Goal: Transaction & Acquisition: Purchase product/service

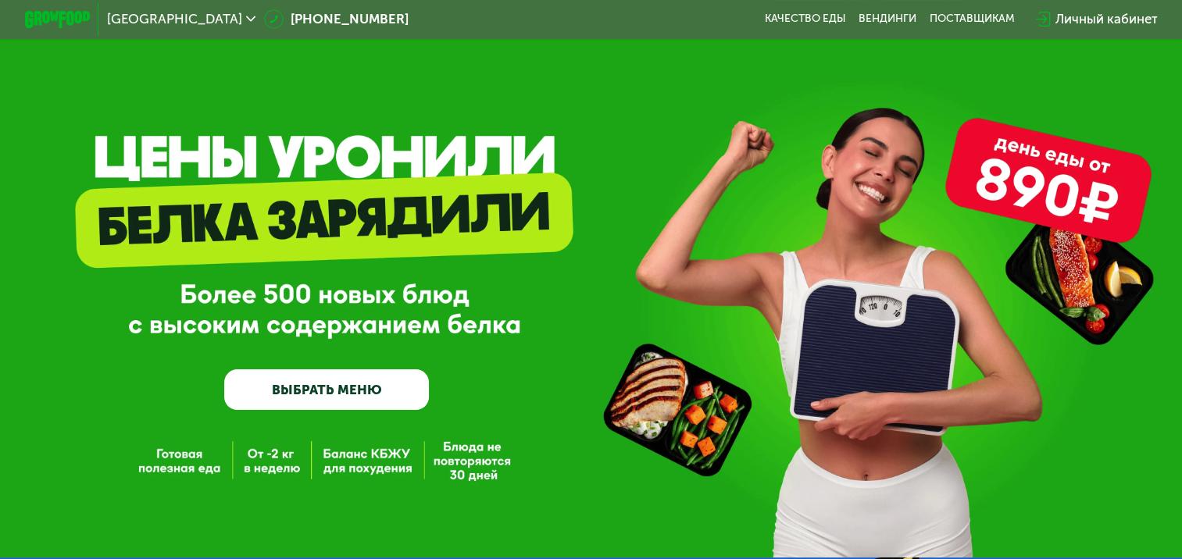
click at [341, 405] on link "ВЫБРАТЬ МЕНЮ" at bounding box center [326, 389] width 205 height 41
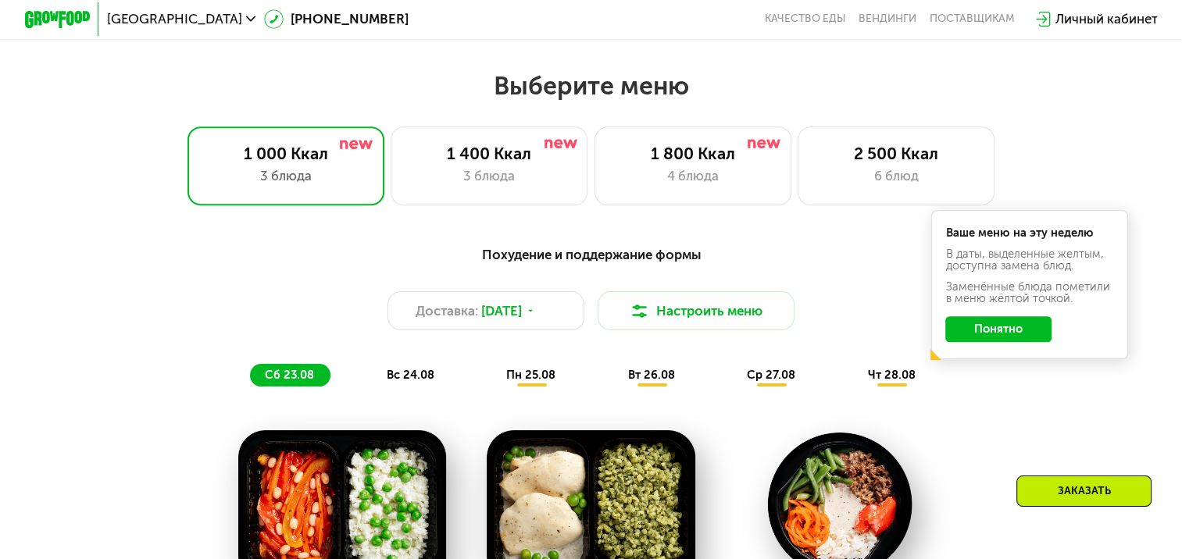
scroll to position [700, 0]
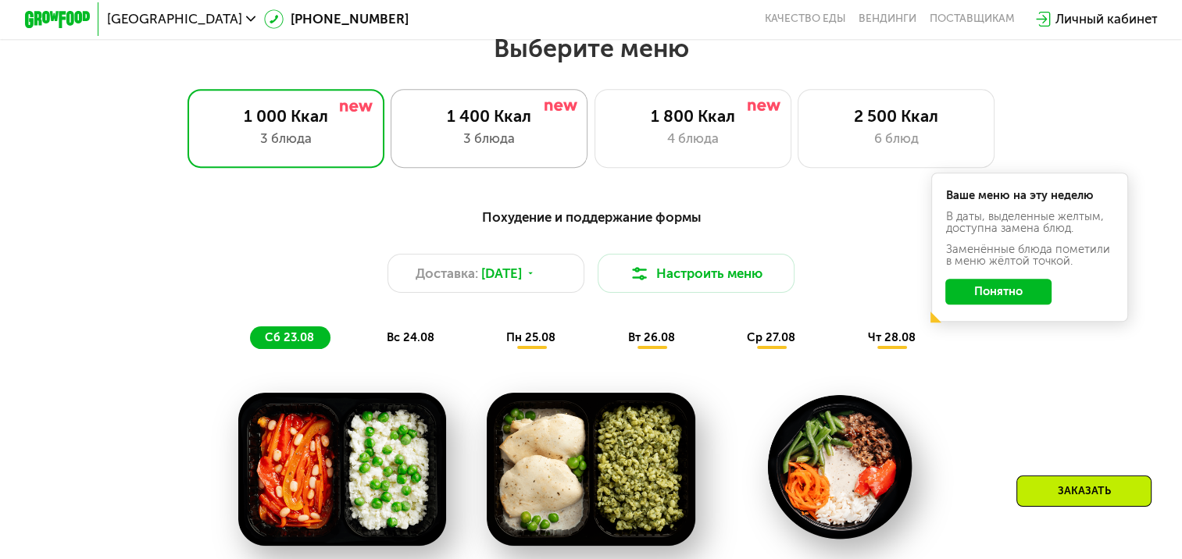
click at [518, 135] on div "3 блюда" at bounding box center [489, 139] width 162 height 20
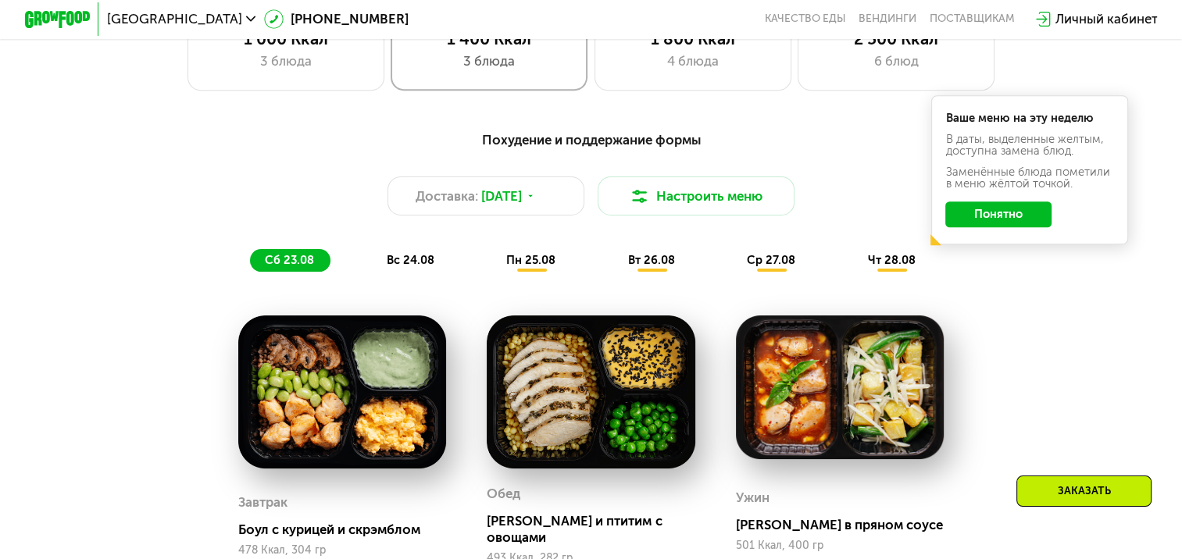
scroll to position [856, 0]
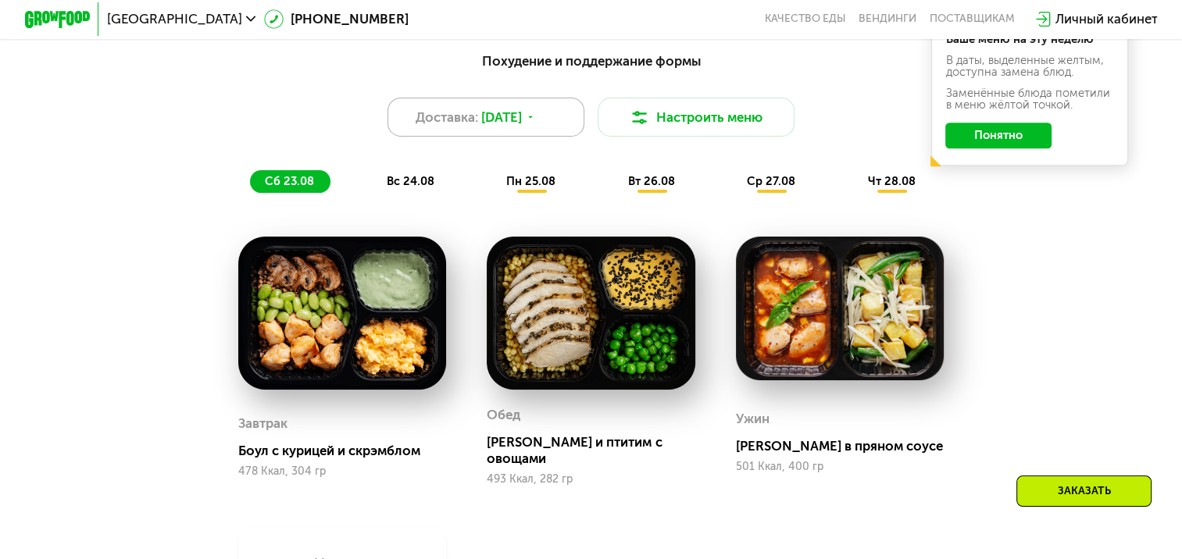
click at [522, 127] on span "[DATE]" at bounding box center [501, 118] width 41 height 20
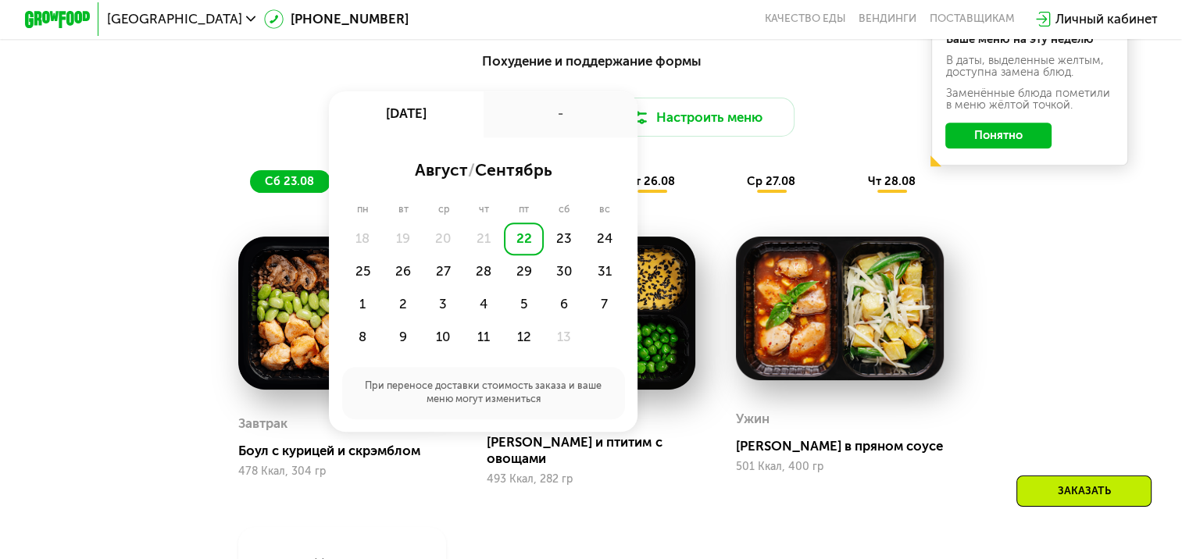
click at [523, 247] on div "22" at bounding box center [524, 239] width 41 height 33
click at [689, 173] on div "Похудение и поддержание формы Доставка: [DATE] авг, пт - август / сентябрь пн в…" at bounding box center [591, 122] width 972 height 142
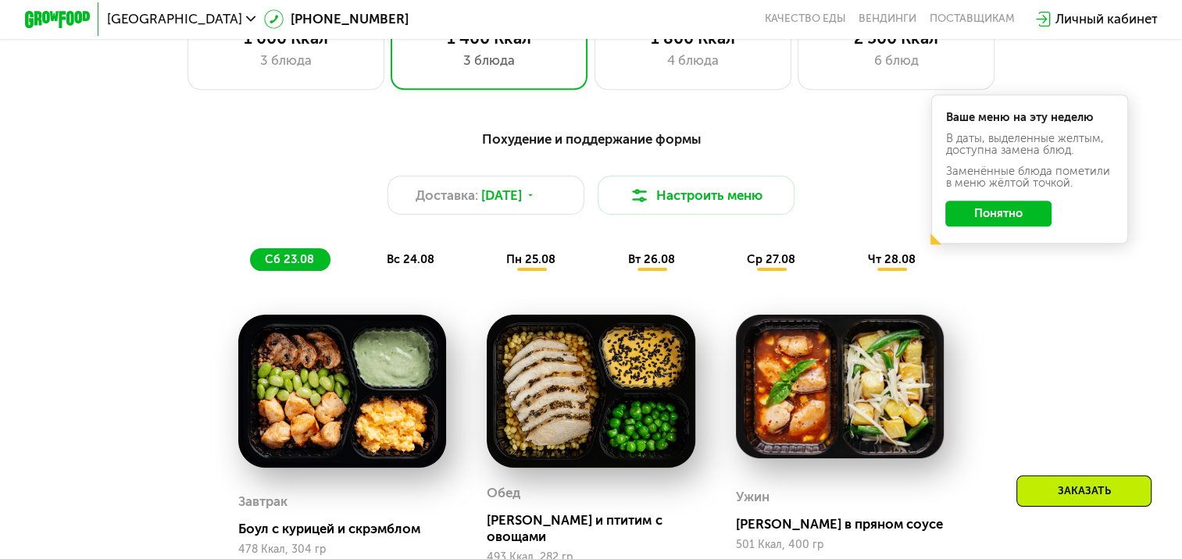
scroll to position [778, 0]
click at [658, 192] on button "Настроить меню" at bounding box center [695, 195] width 197 height 39
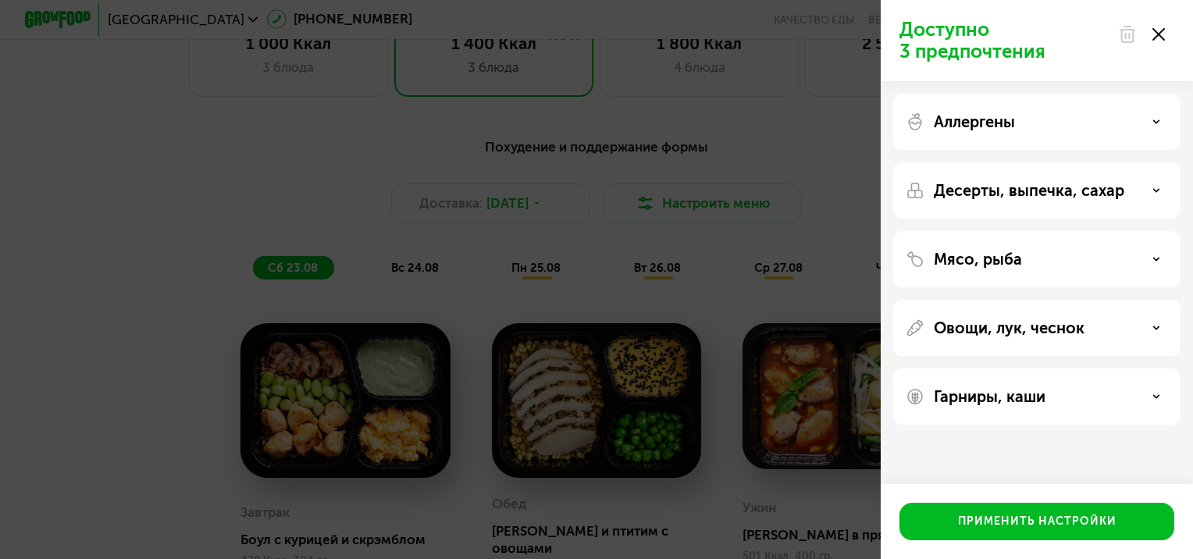
click at [1014, 119] on p "Аллергены" at bounding box center [974, 121] width 81 height 19
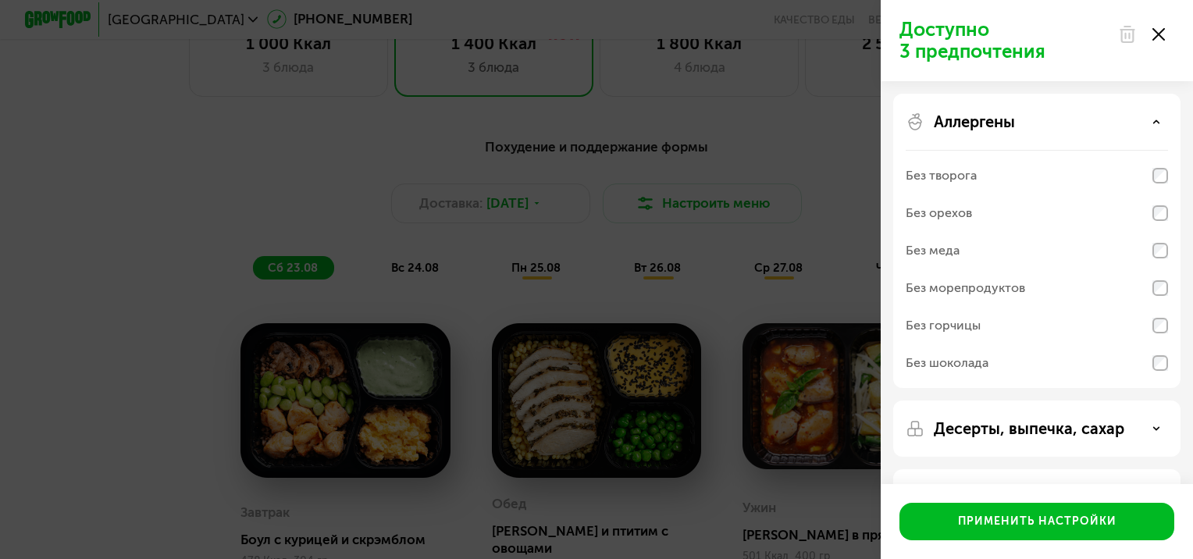
click at [1022, 118] on div "Аллергены" at bounding box center [1037, 121] width 262 height 19
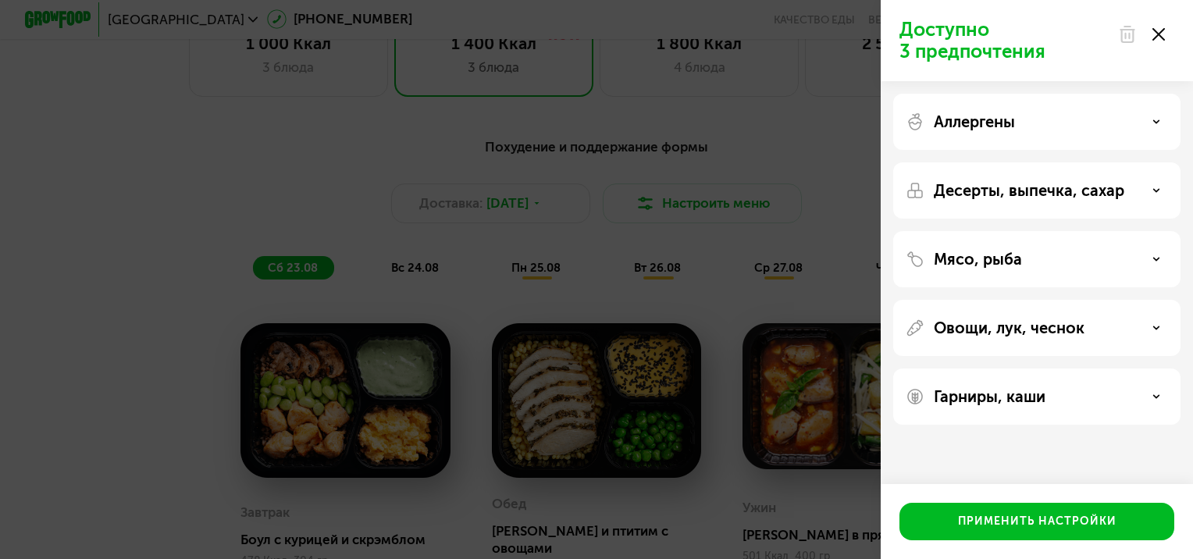
click at [1063, 231] on div "Десерты, выпечка, сахар" at bounding box center [1036, 259] width 287 height 56
click at [1070, 187] on p "Десерты, выпечка, сахар" at bounding box center [1029, 190] width 191 height 19
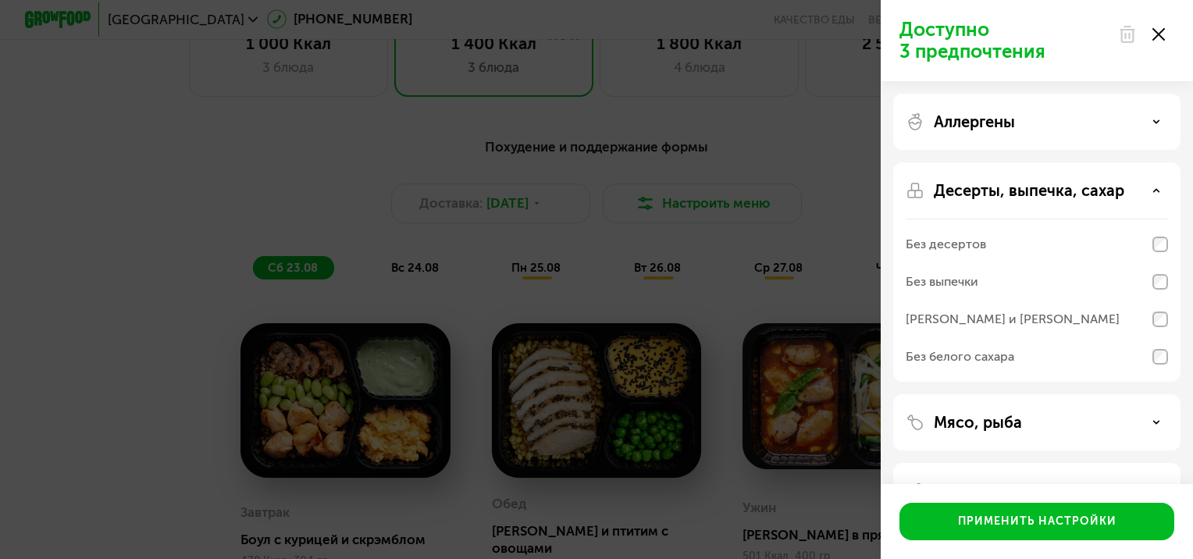
click at [1070, 187] on p "Десерты, выпечка, сахар" at bounding box center [1029, 190] width 191 height 19
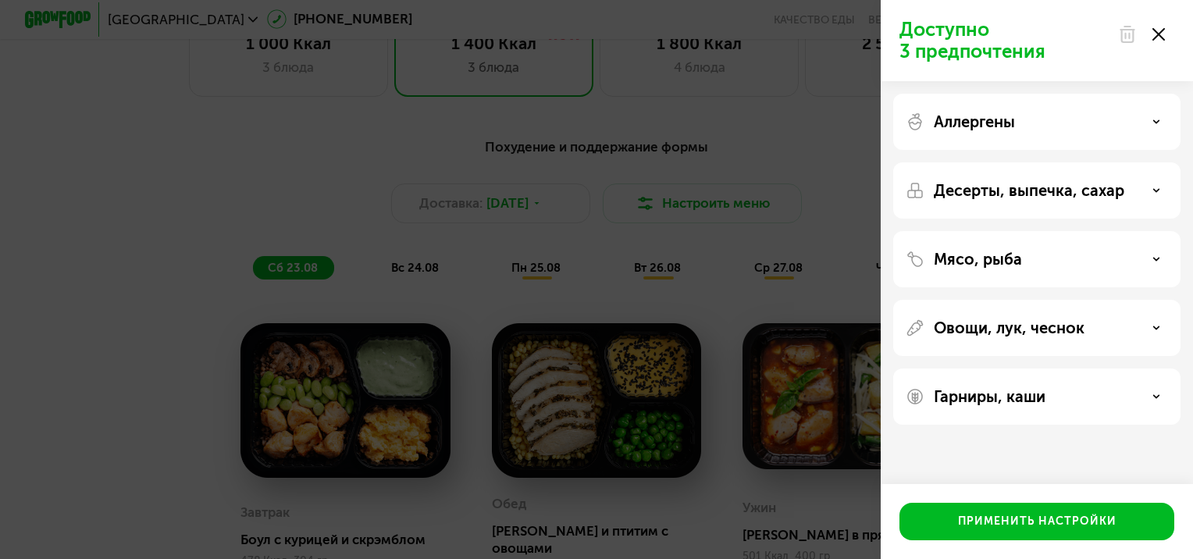
click at [1059, 300] on div "Мясо, рыба" at bounding box center [1036, 328] width 287 height 56
click at [1165, 37] on div at bounding box center [1142, 34] width 66 height 31
click at [875, 128] on div "Доступно 3 предпочтения Аллергены Десерты, выпечка, сахар Мясо, рыба Овощи, лук…" at bounding box center [596, 279] width 1193 height 559
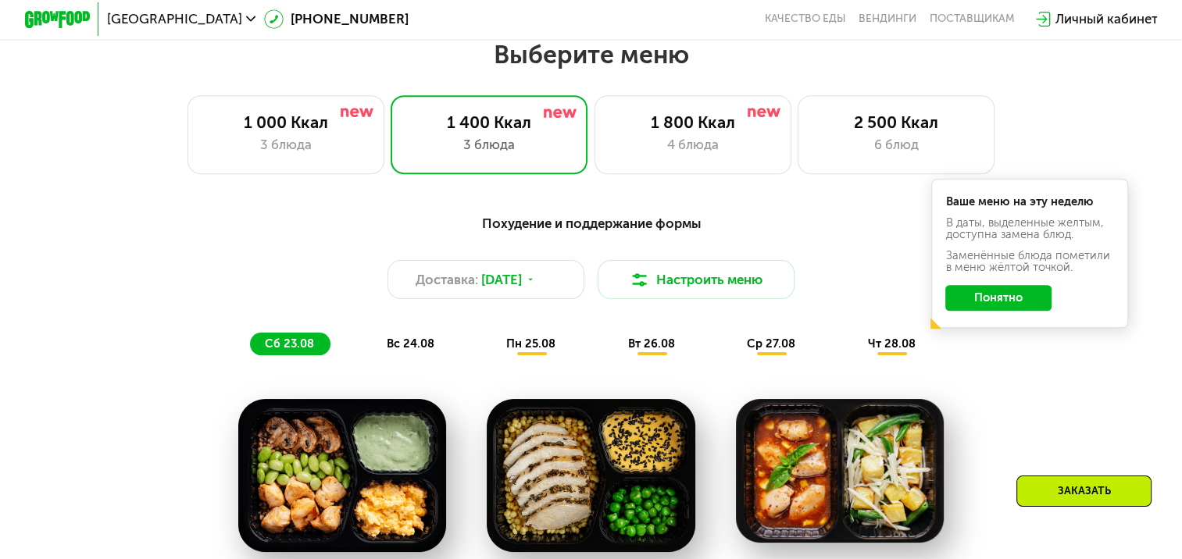
scroll to position [700, 0]
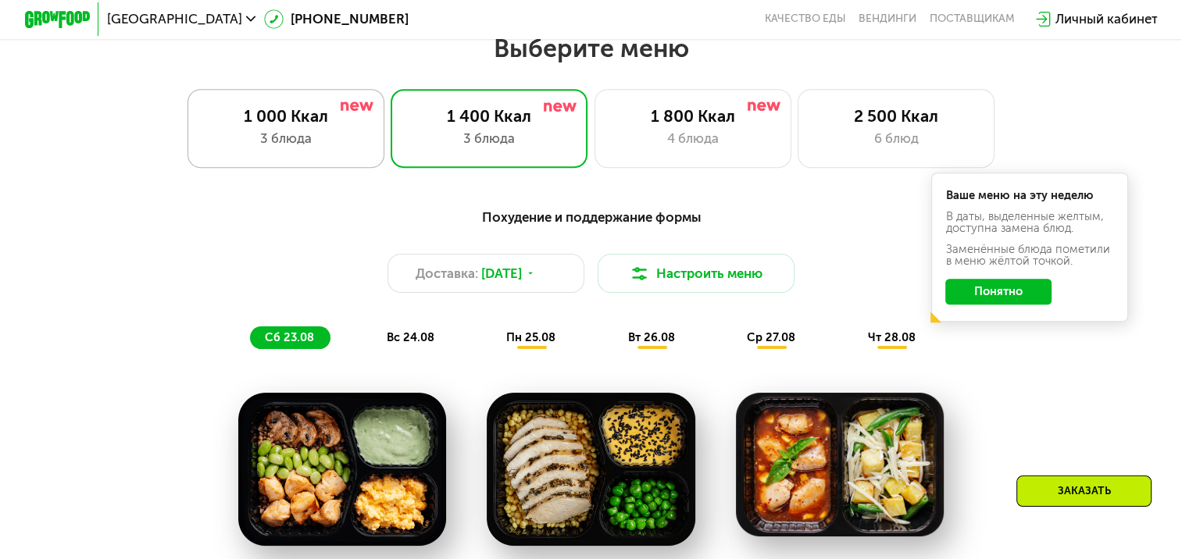
click at [345, 123] on div "1 000 Ккал" at bounding box center [286, 116] width 162 height 20
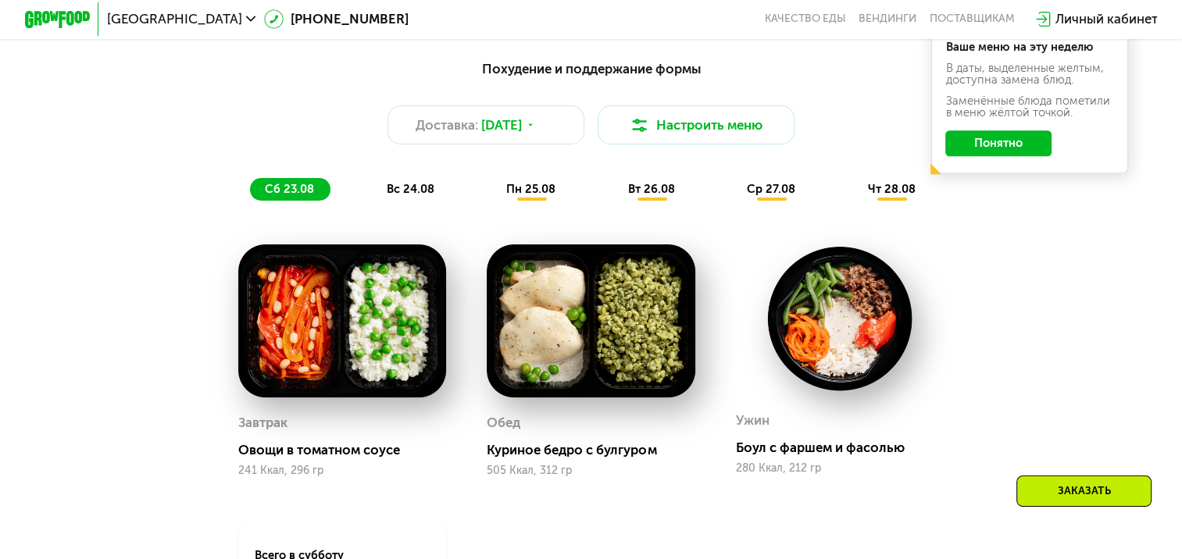
scroll to position [856, 0]
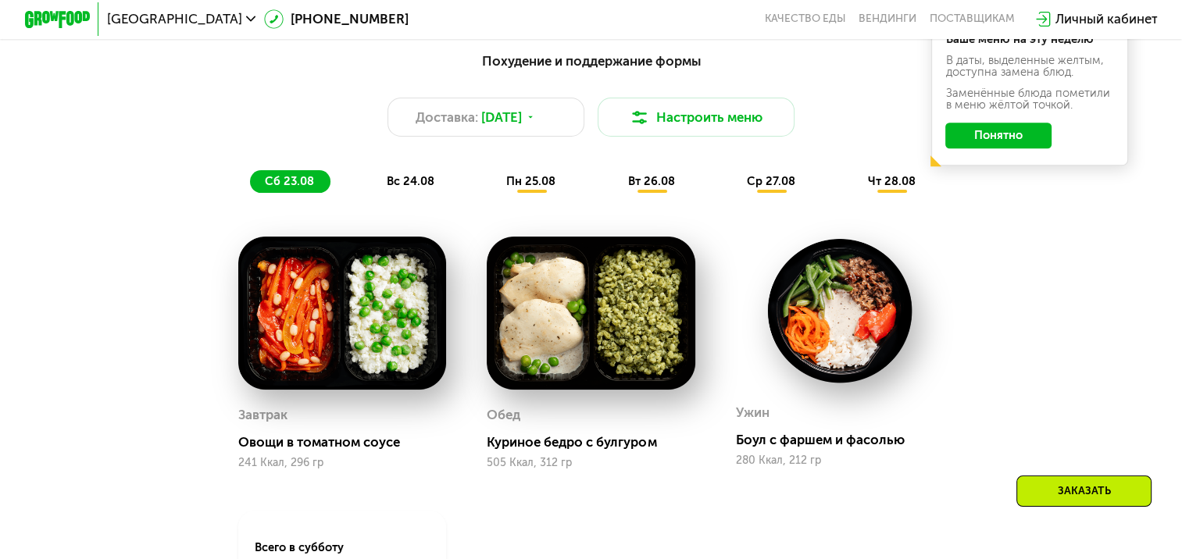
click at [420, 187] on span "вс 24.08" at bounding box center [411, 181] width 48 height 14
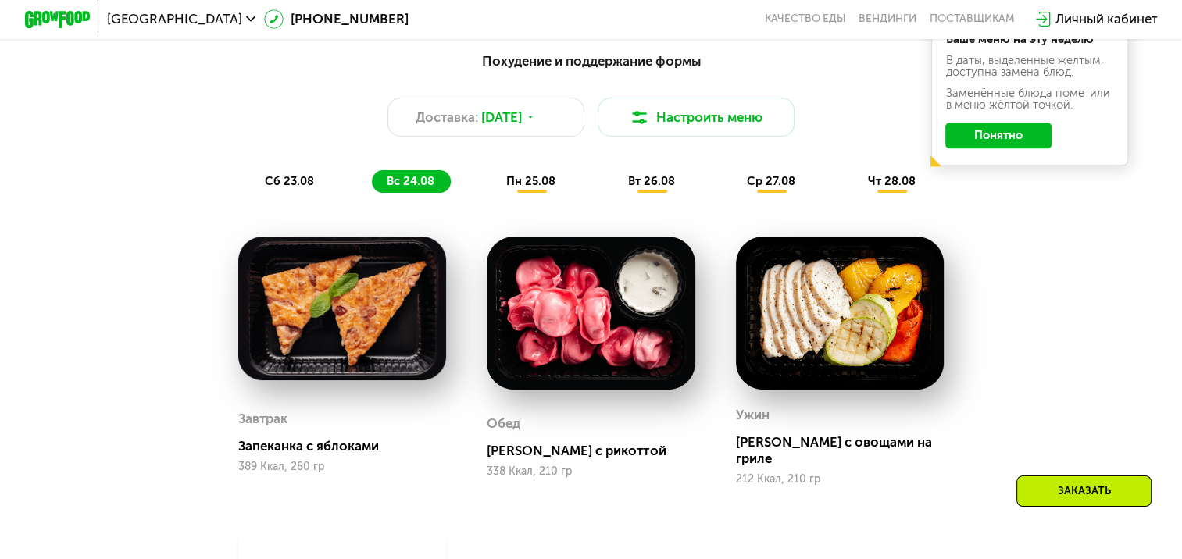
click at [294, 188] on span "сб 23.08" at bounding box center [289, 181] width 49 height 14
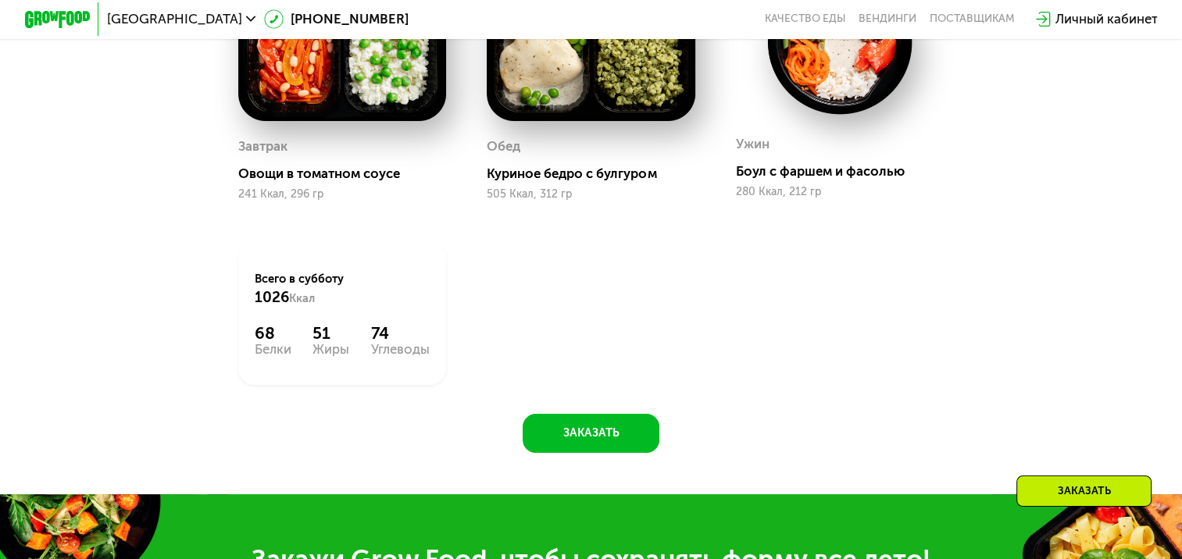
scroll to position [1247, 0]
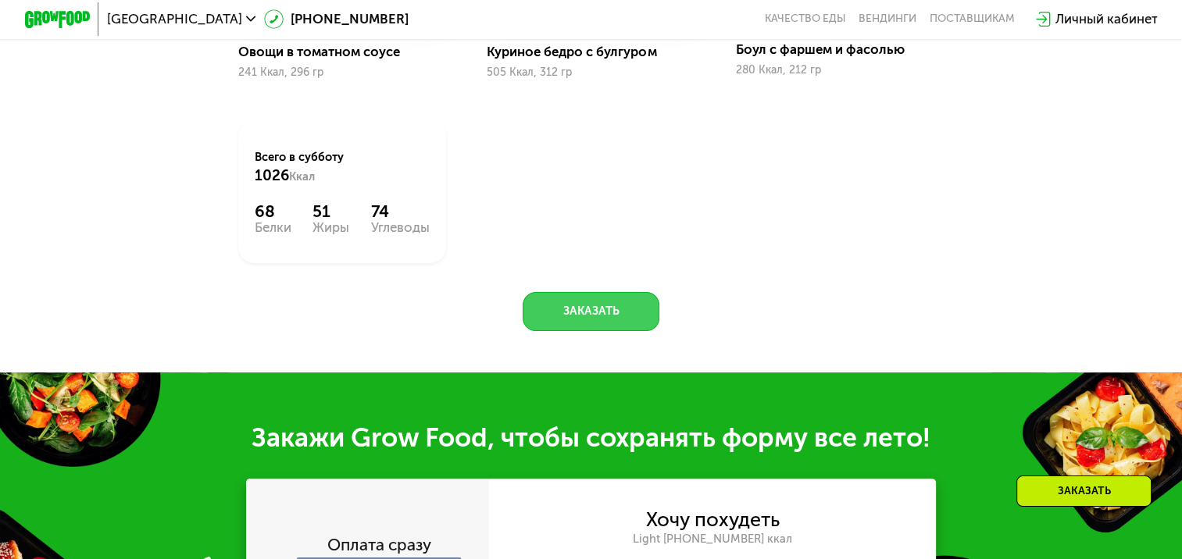
click at [606, 328] on button "Заказать" at bounding box center [591, 311] width 137 height 39
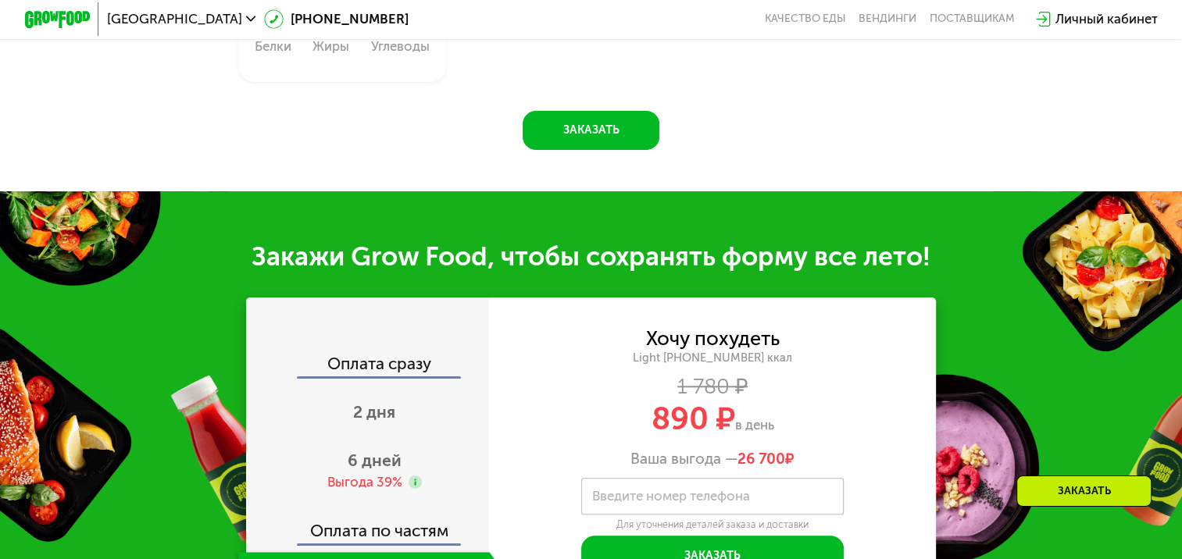
scroll to position [1633, 0]
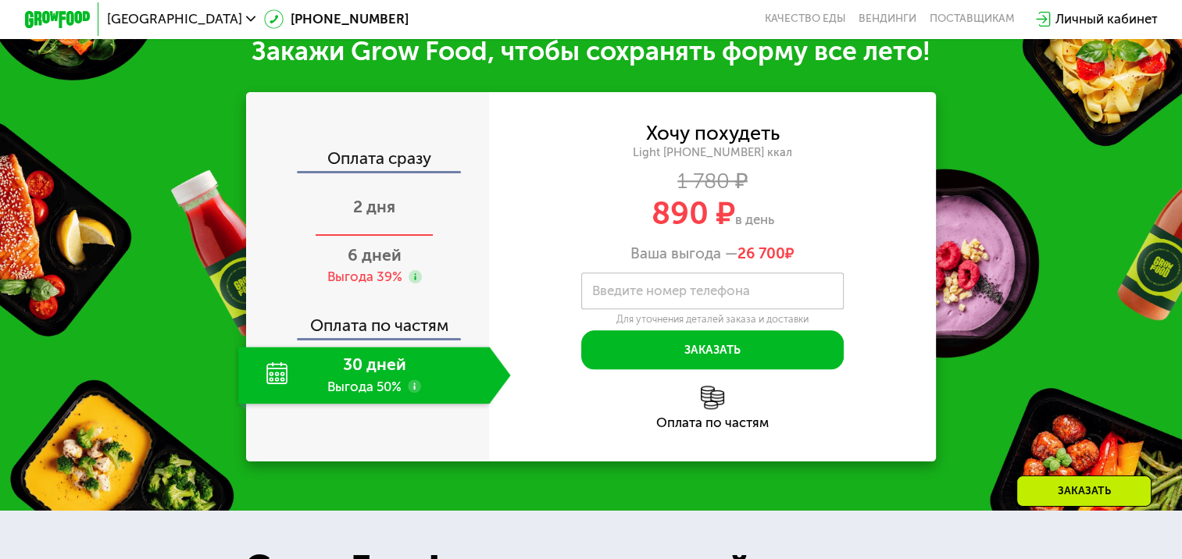
click at [375, 216] on span "2 дня" at bounding box center [374, 207] width 42 height 20
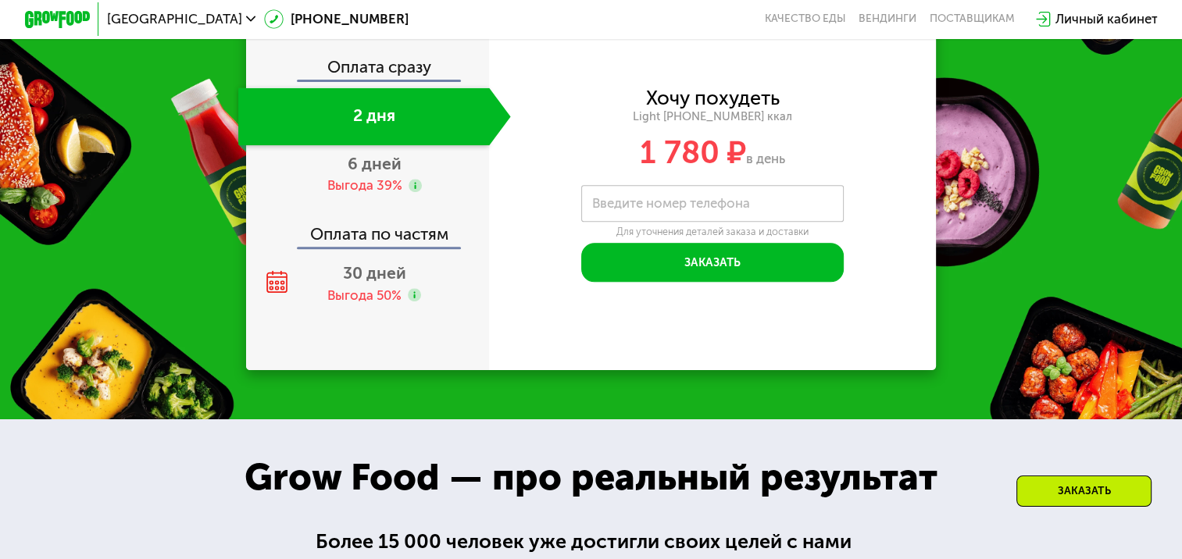
scroll to position [1744, 0]
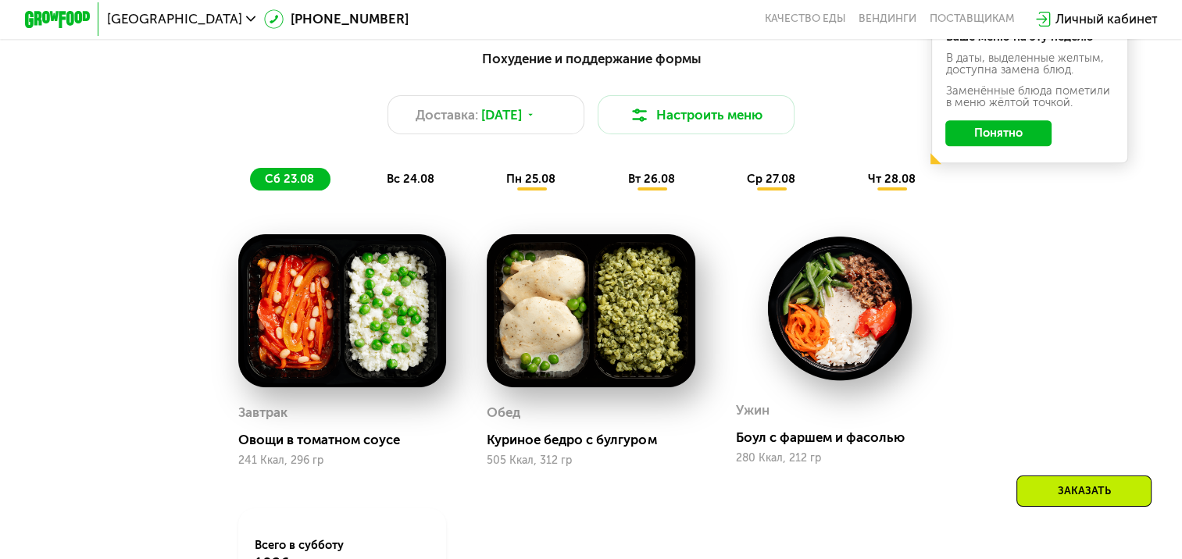
scroll to position [859, 0]
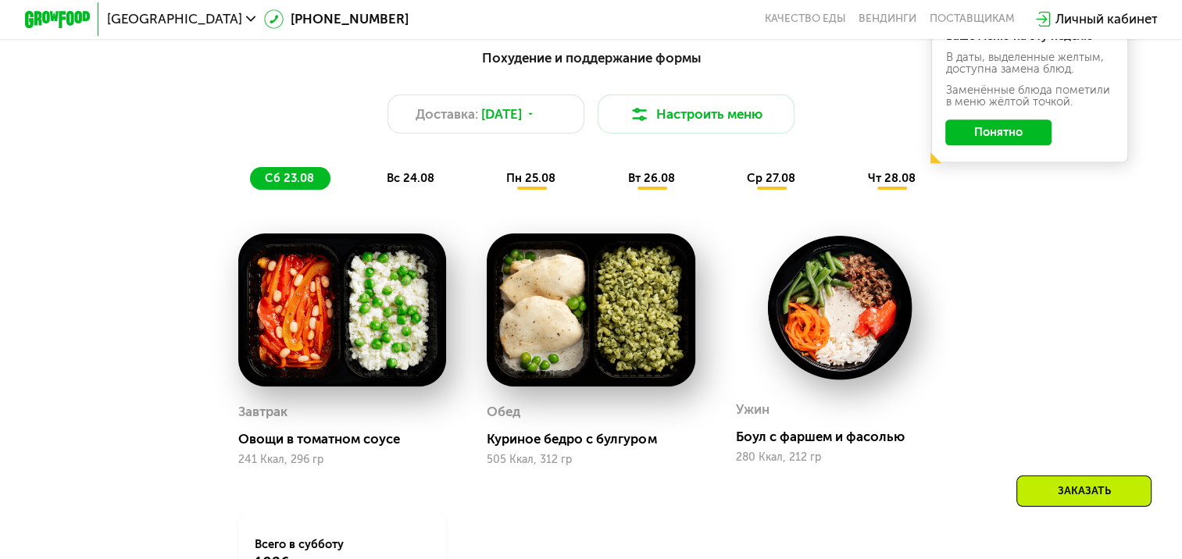
click at [401, 185] on span "вс 24.08" at bounding box center [411, 178] width 48 height 14
